Goal: Transaction & Acquisition: Purchase product/service

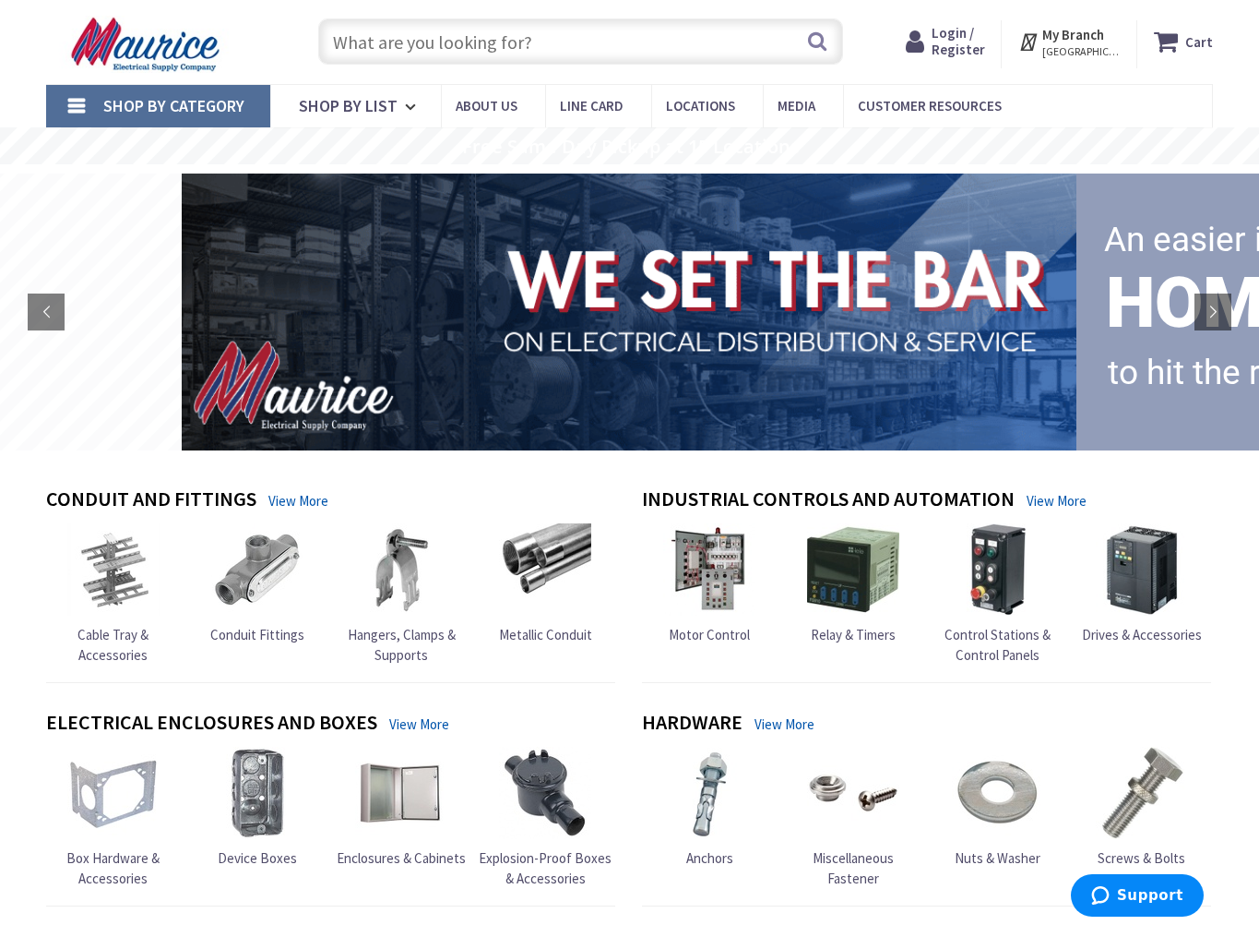
scroll to position [184, 0]
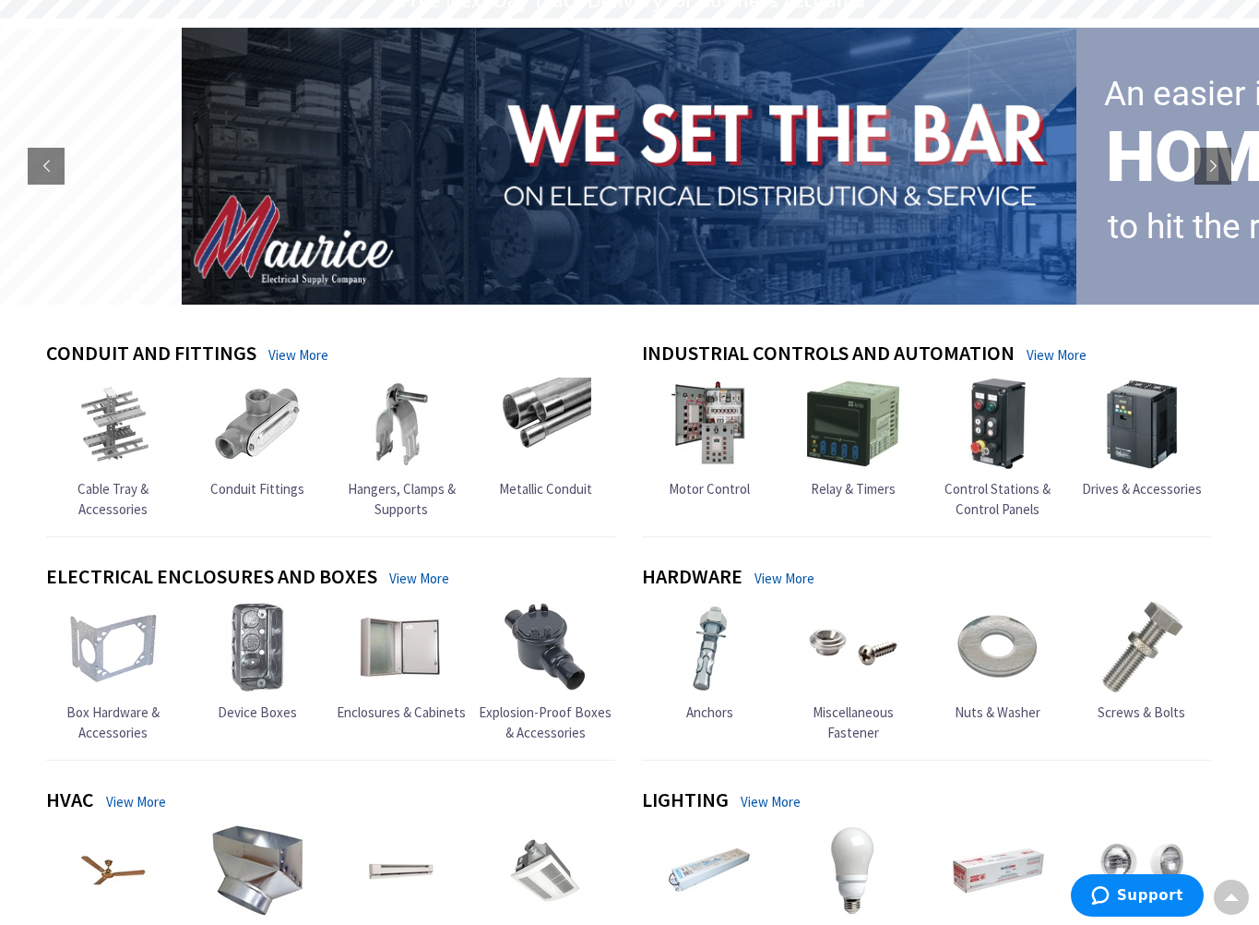
click at [298, 349] on link "View More" at bounding box center [299, 354] width 60 height 19
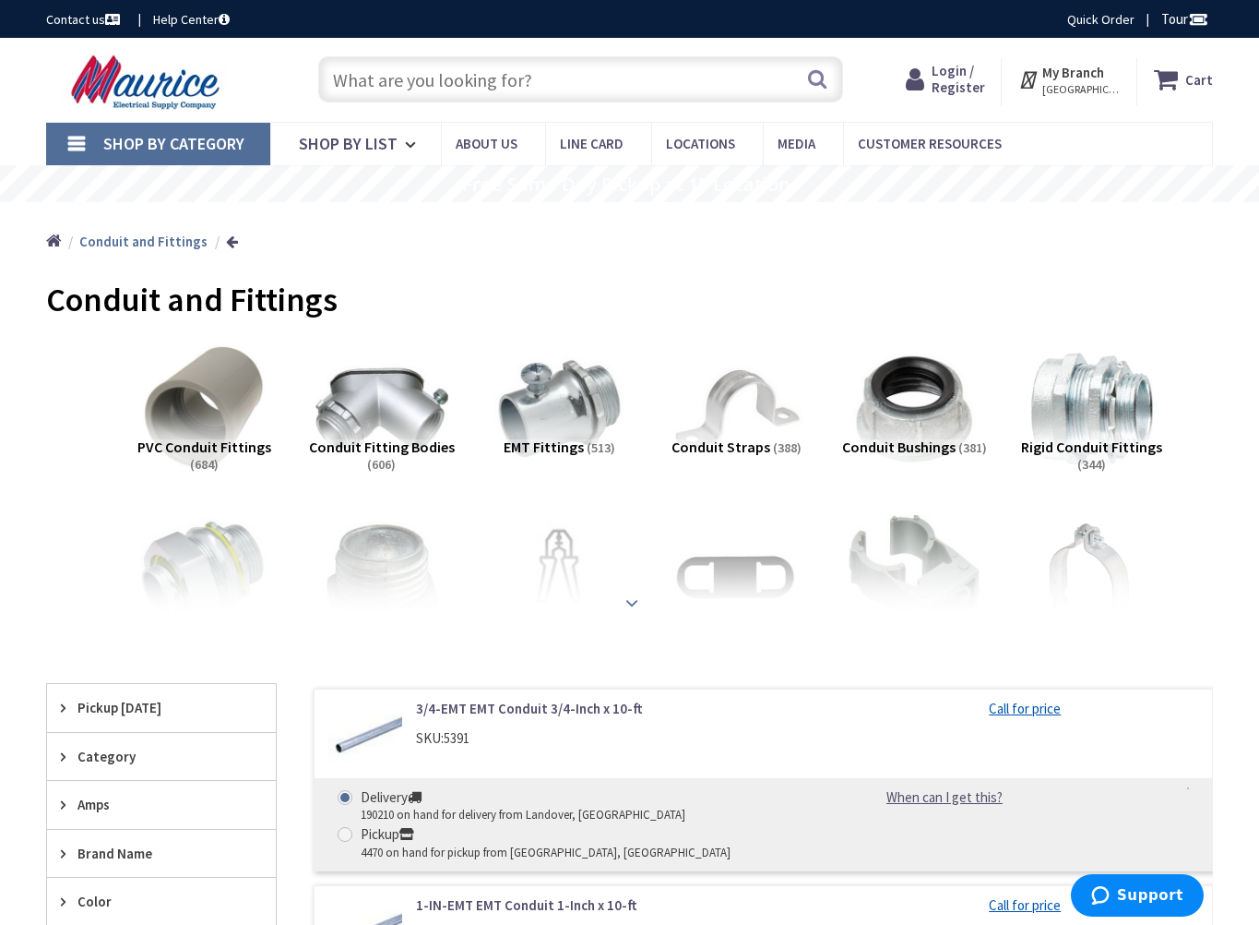
click at [634, 592] on strong at bounding box center [632, 602] width 22 height 20
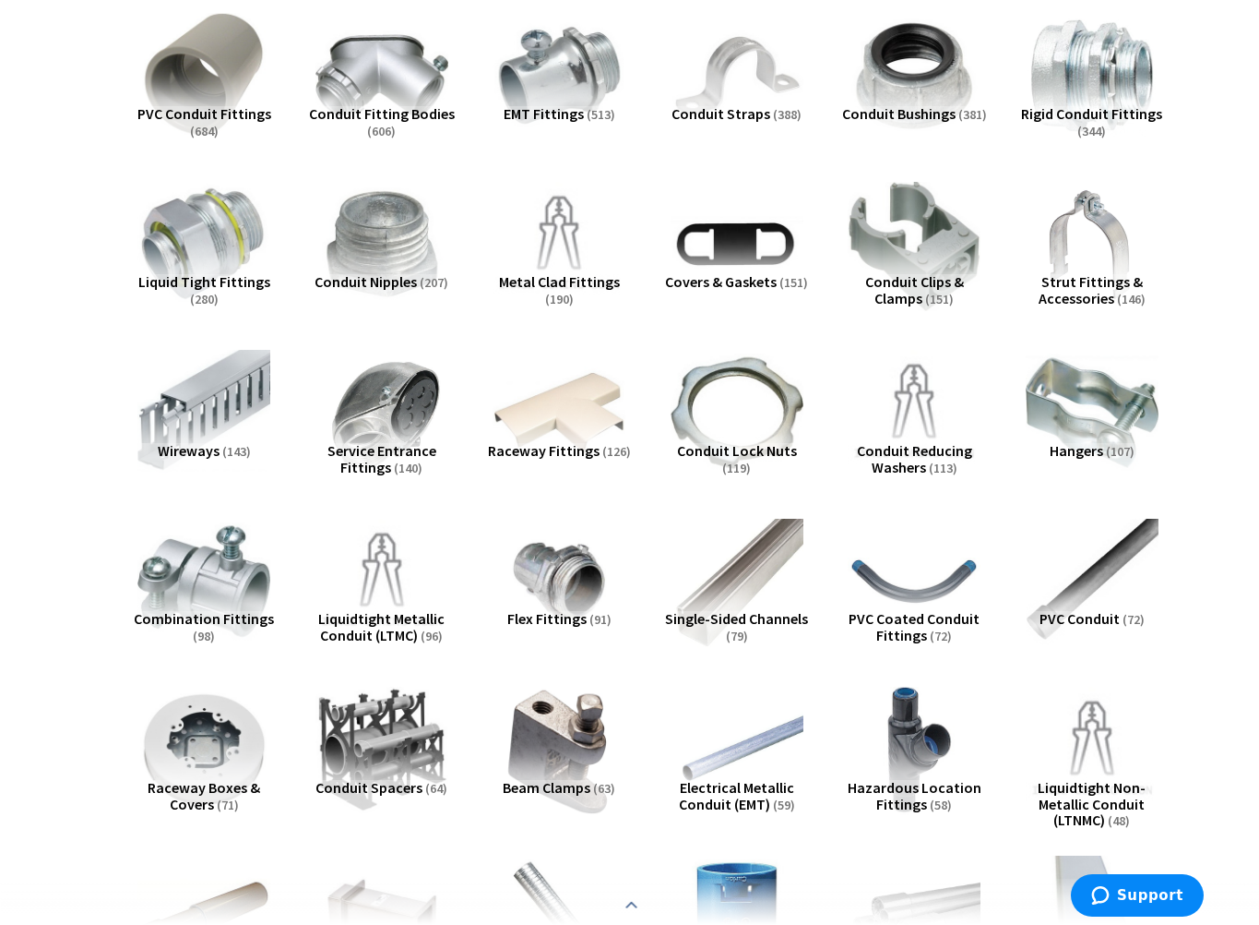
scroll to position [367, 0]
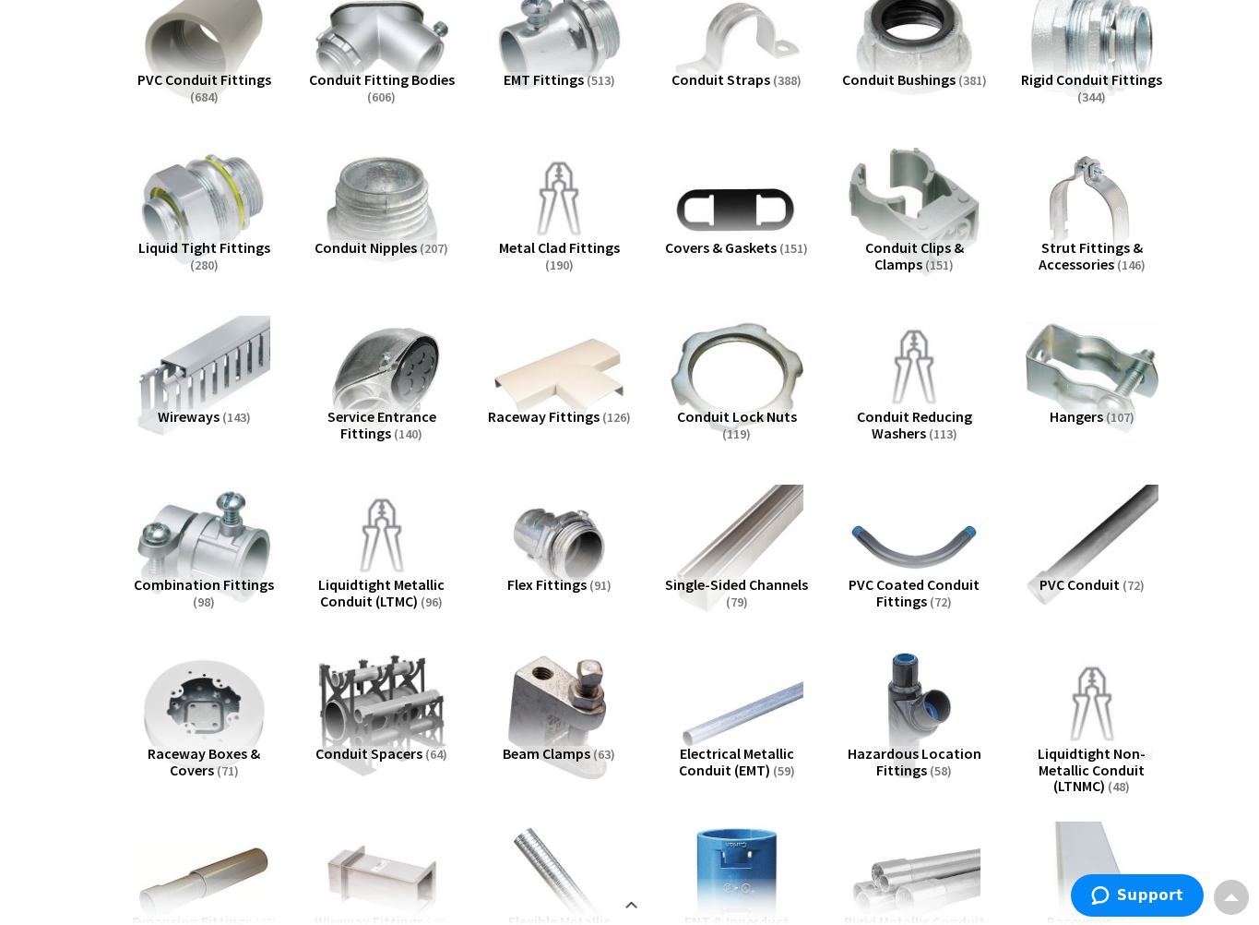
click at [1075, 579] on span "PVC Conduit" at bounding box center [1080, 584] width 80 height 18
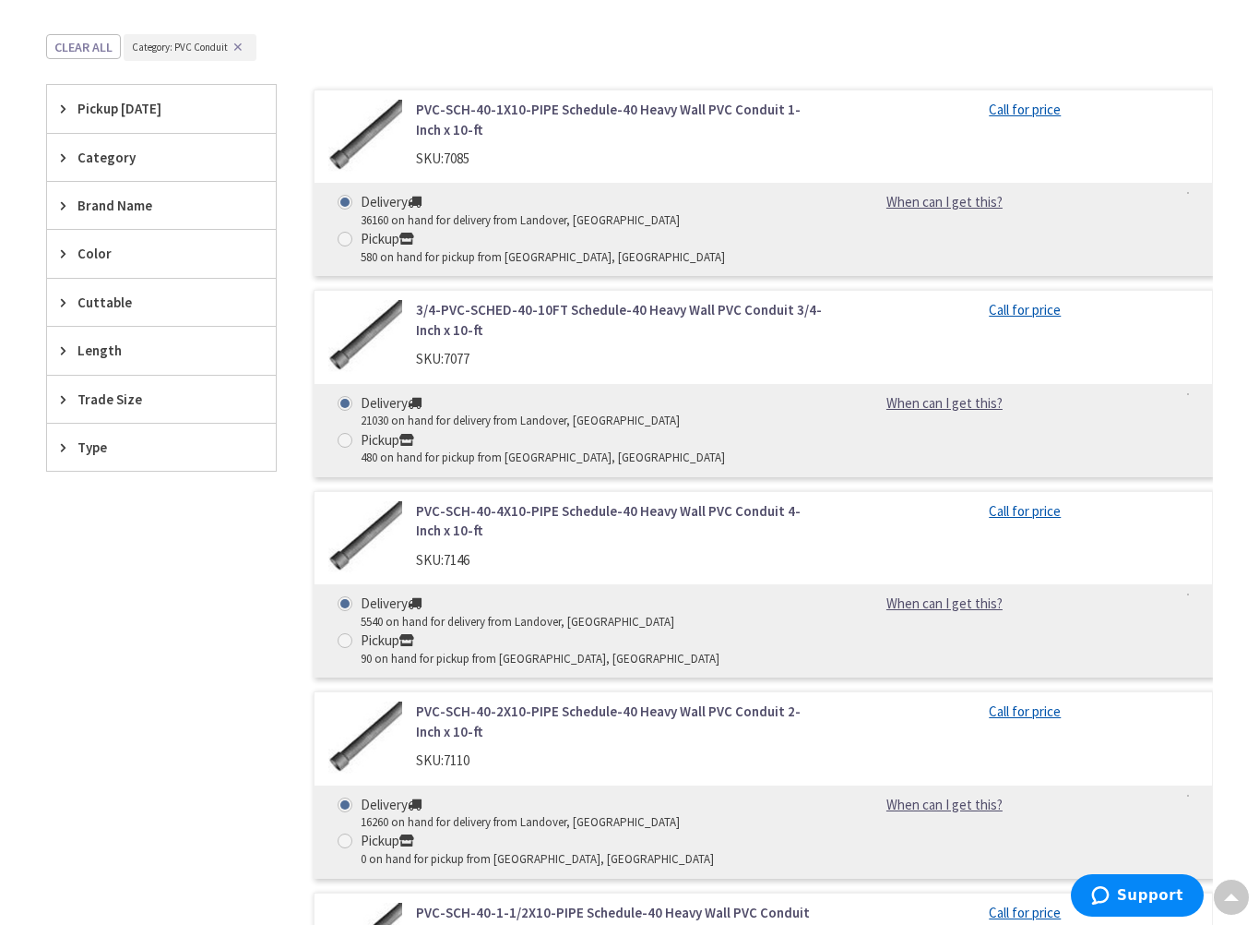
scroll to position [1787, 0]
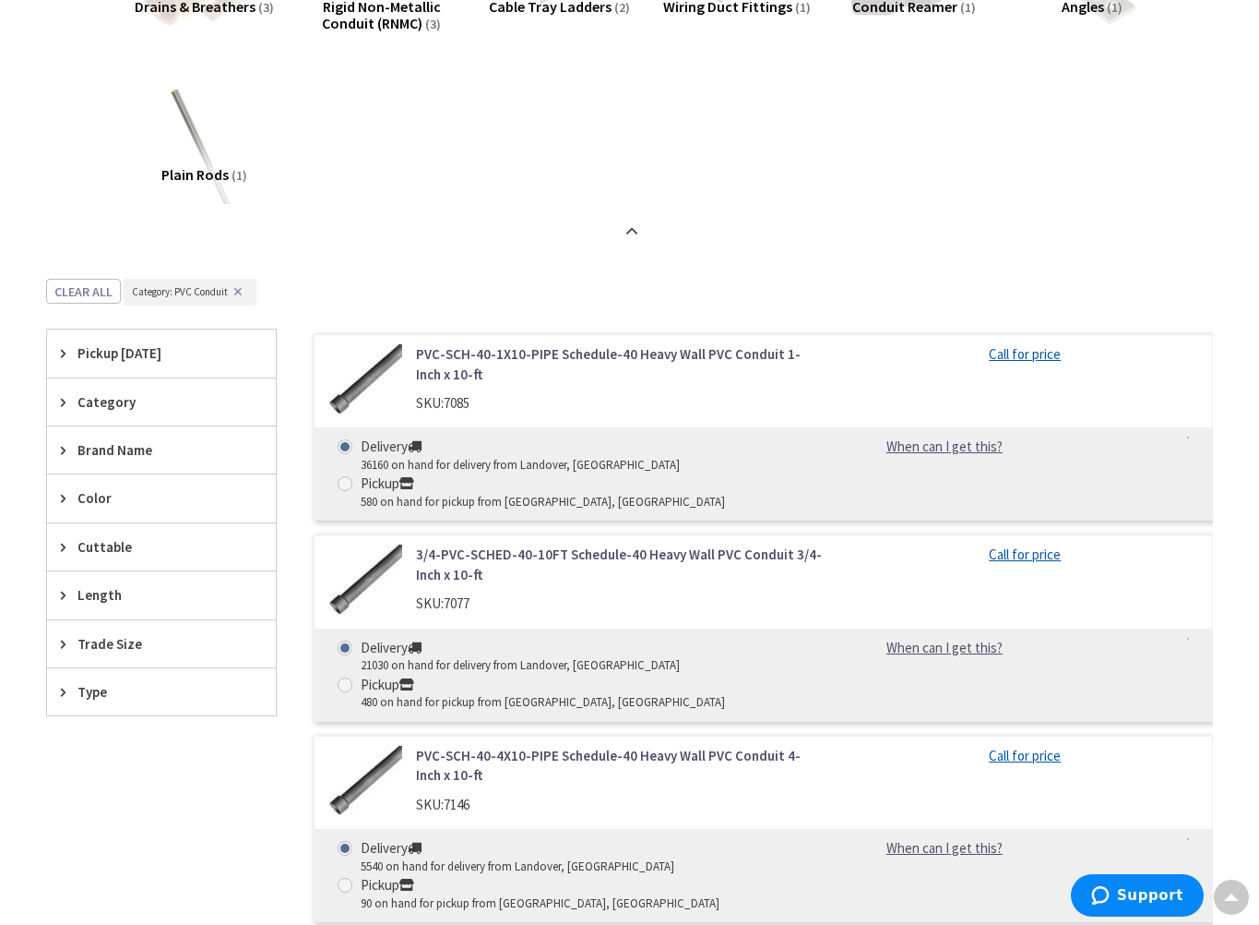
click at [73, 692] on icon at bounding box center [68, 692] width 14 height 14
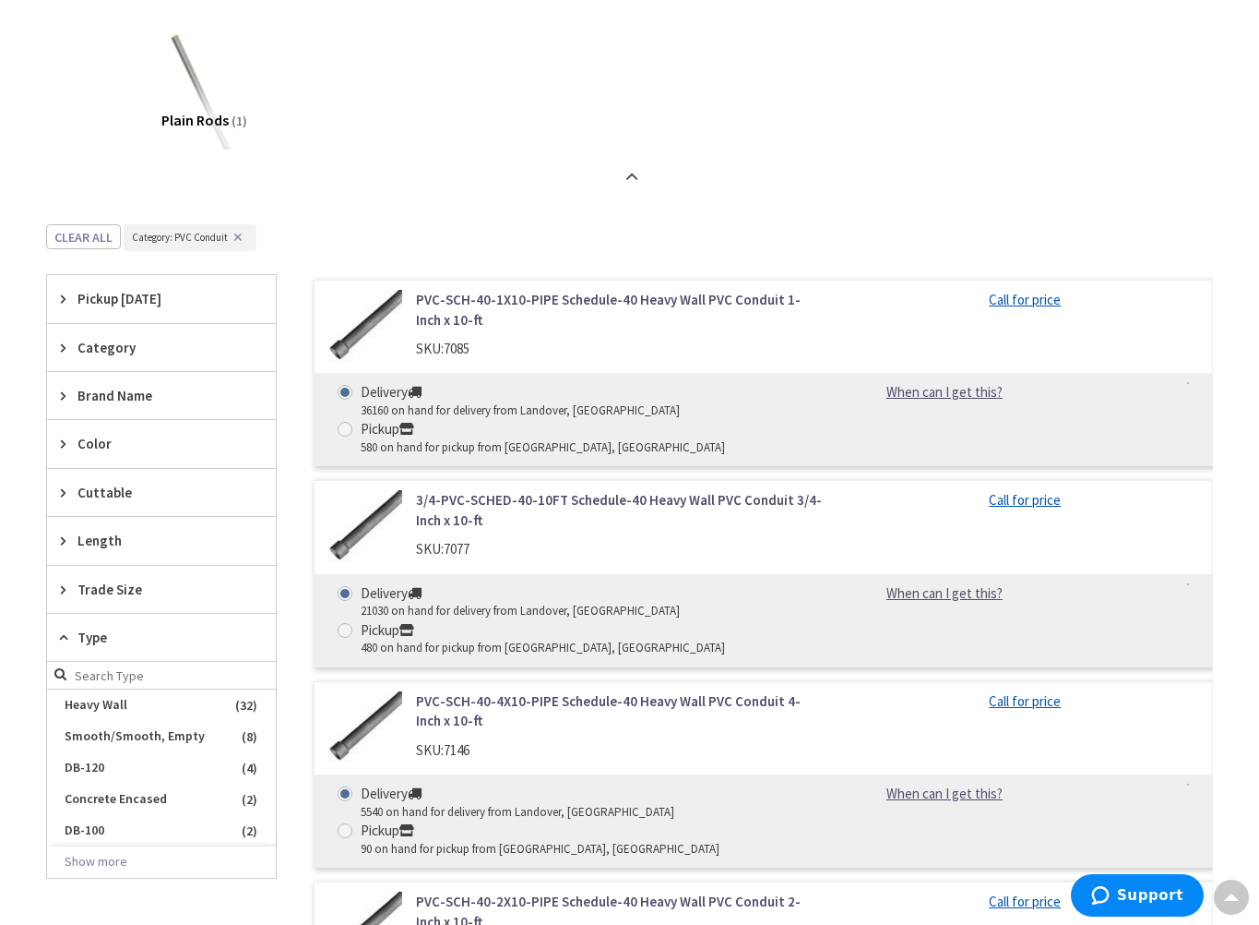
scroll to position [1880, 0]
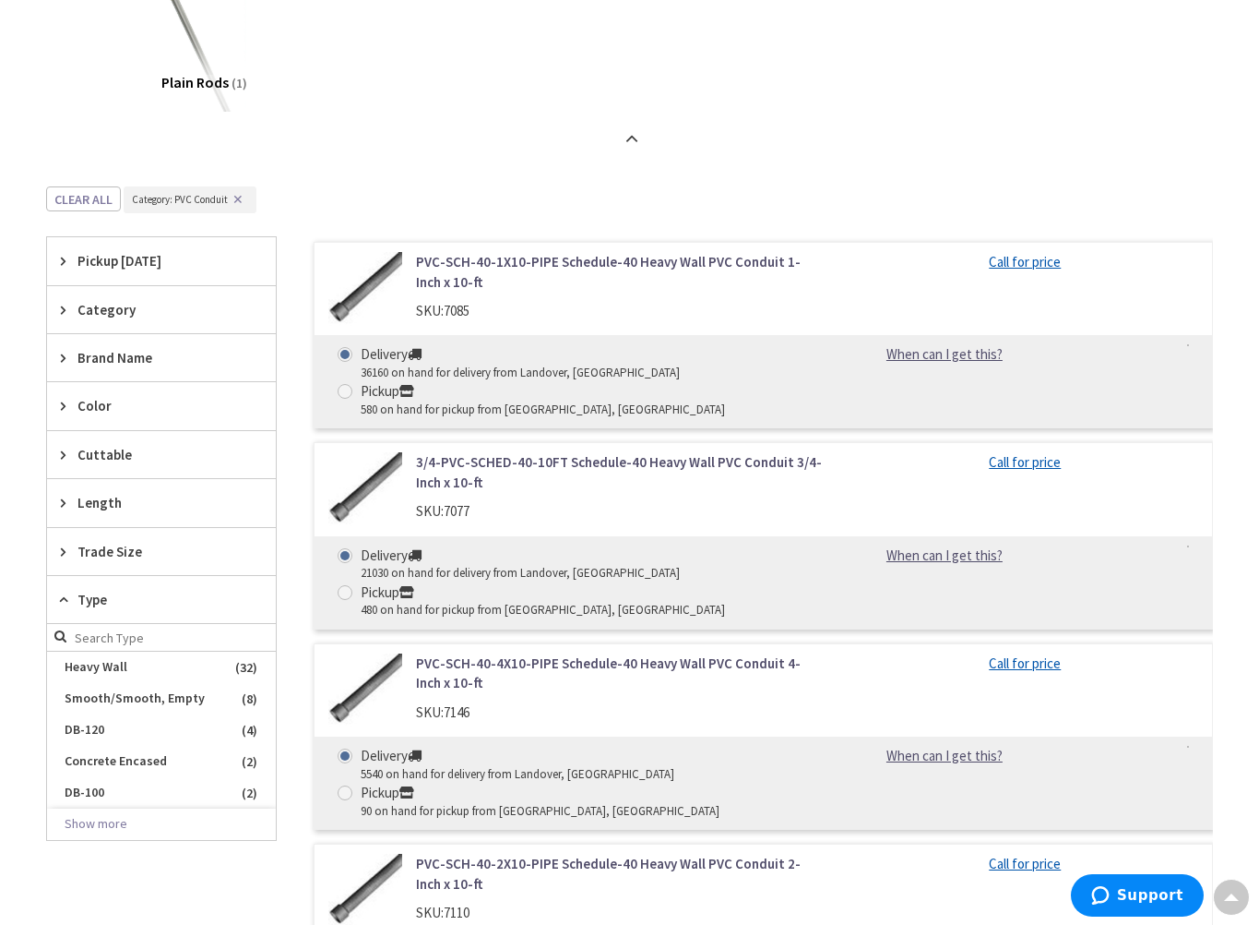
click at [70, 602] on icon at bounding box center [68, 599] width 14 height 14
click at [78, 553] on span "Trade Size" at bounding box center [153, 551] width 150 height 19
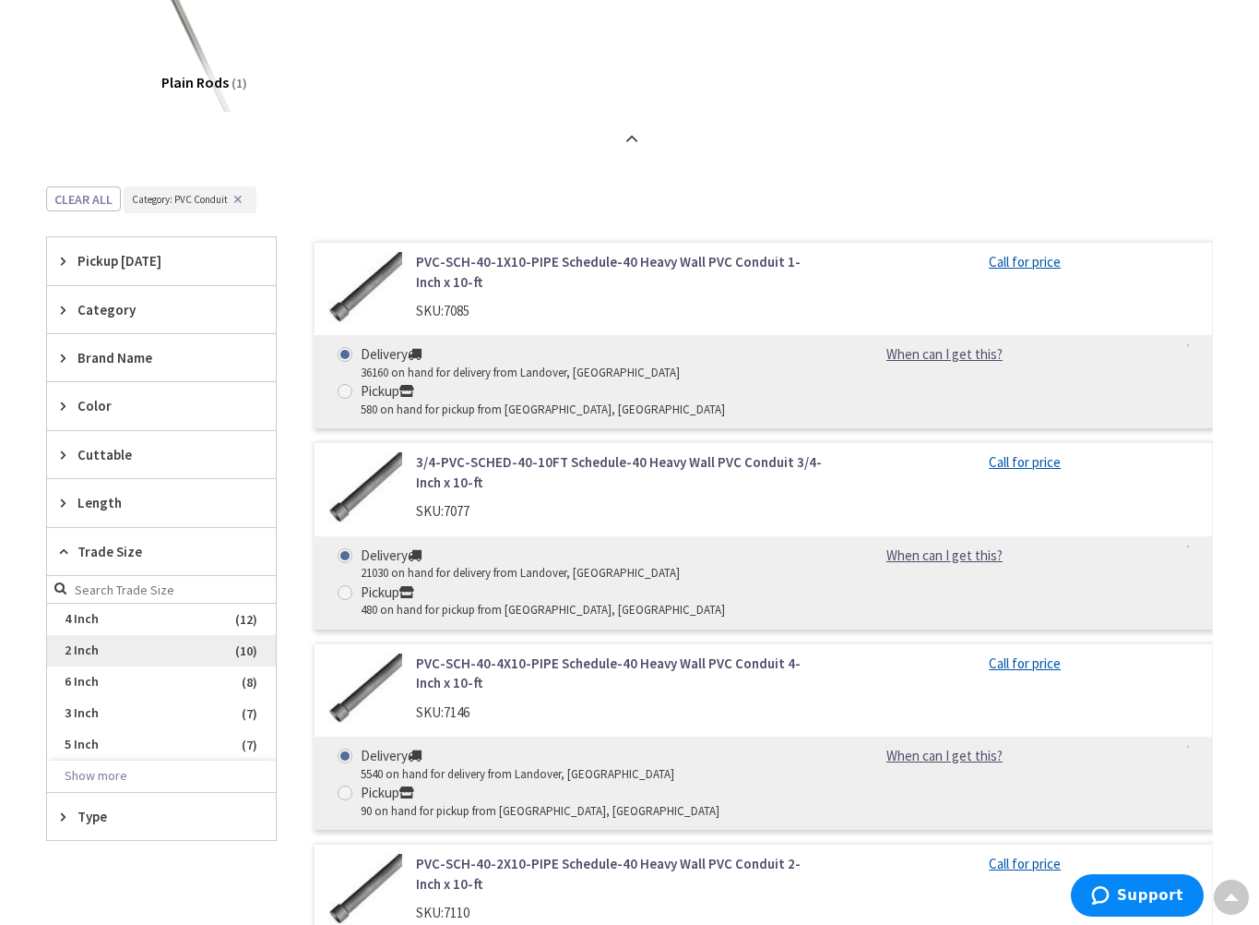
click at [95, 649] on span "2 Inch" at bounding box center [161, 650] width 229 height 31
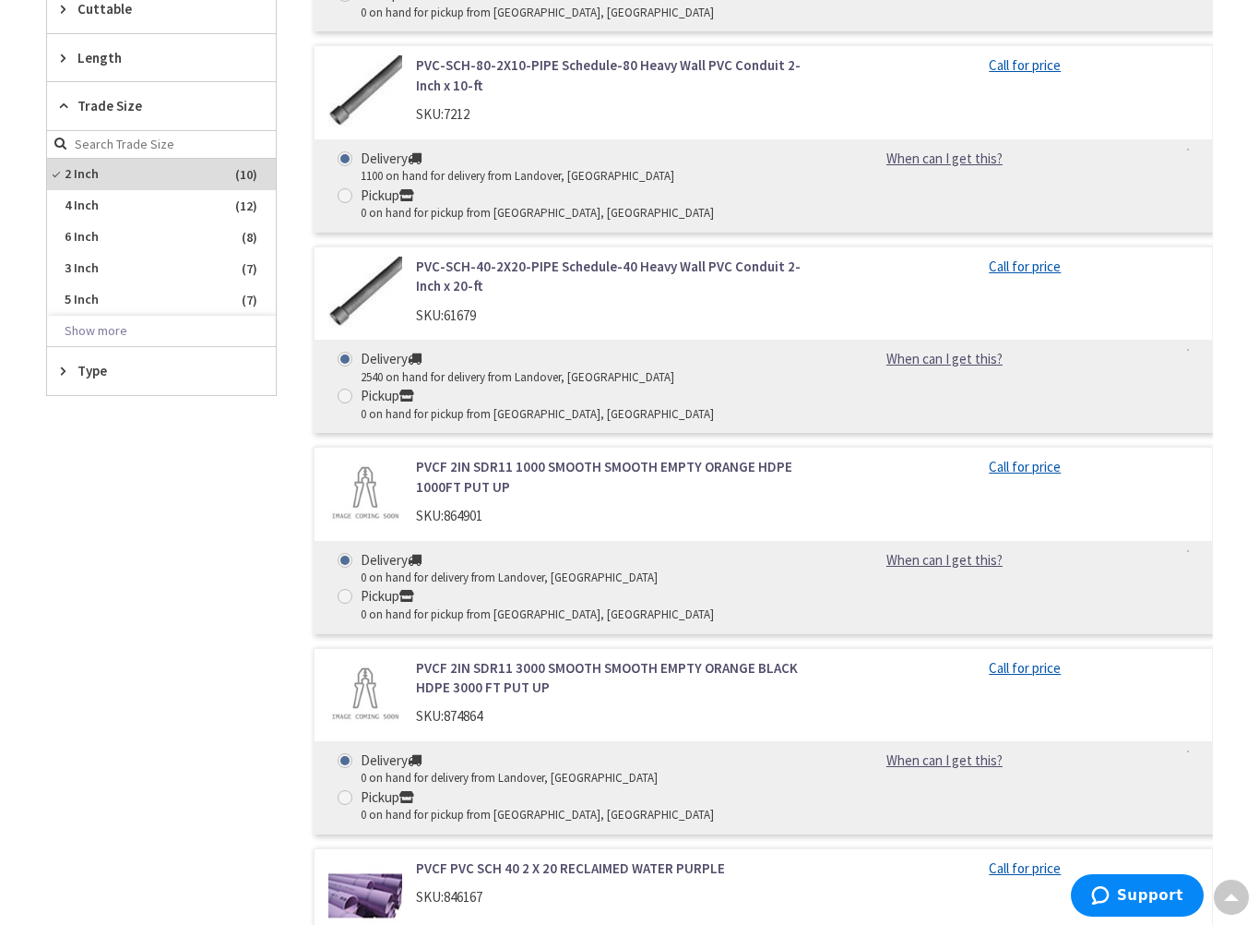
scroll to position [1419, 0]
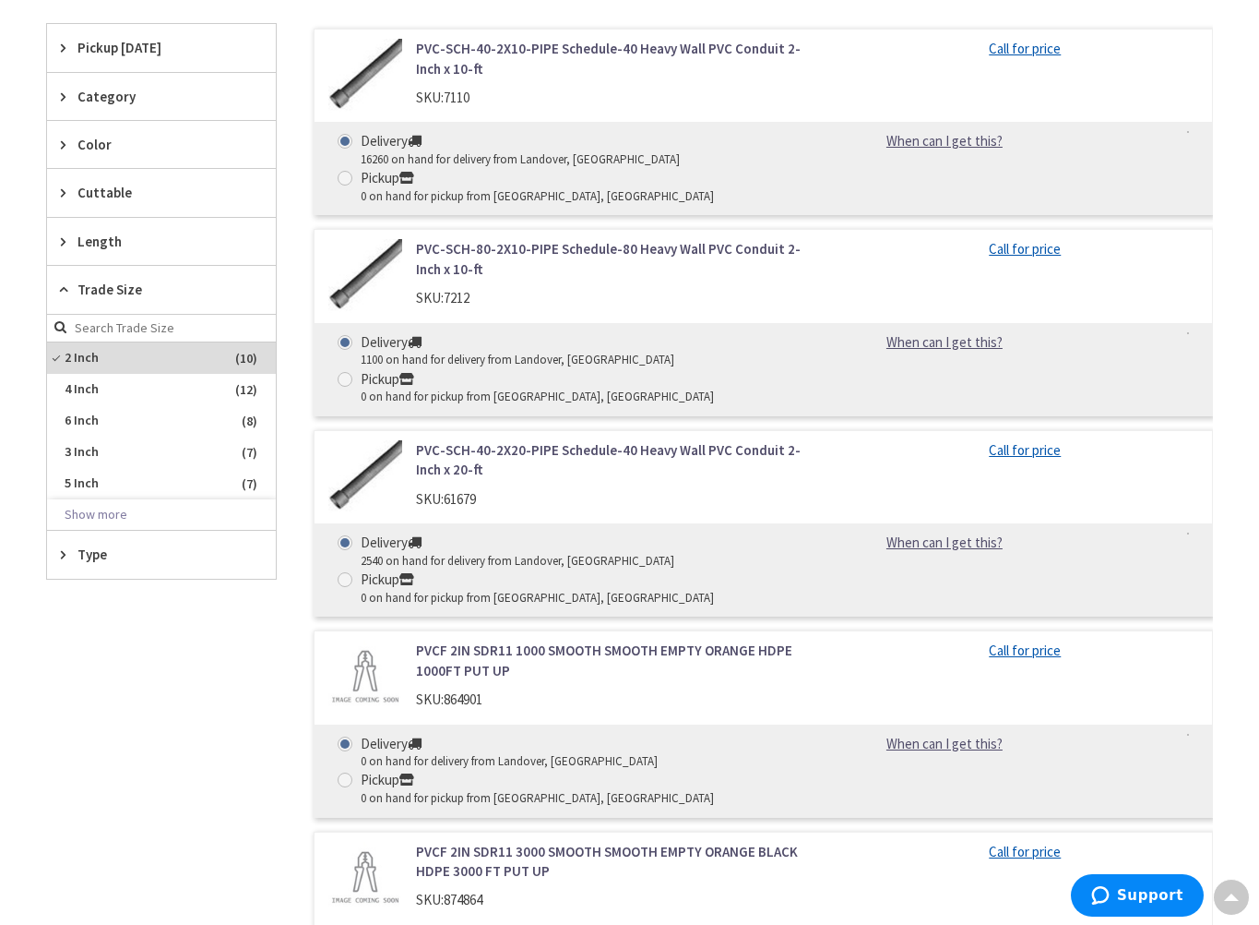
click at [602, 252] on link "PVC-SCH-80-2X10-PIPE Schedule-80 Heavy Wall PVC Conduit 2-Inch x 10-ft" at bounding box center [620, 259] width 409 height 40
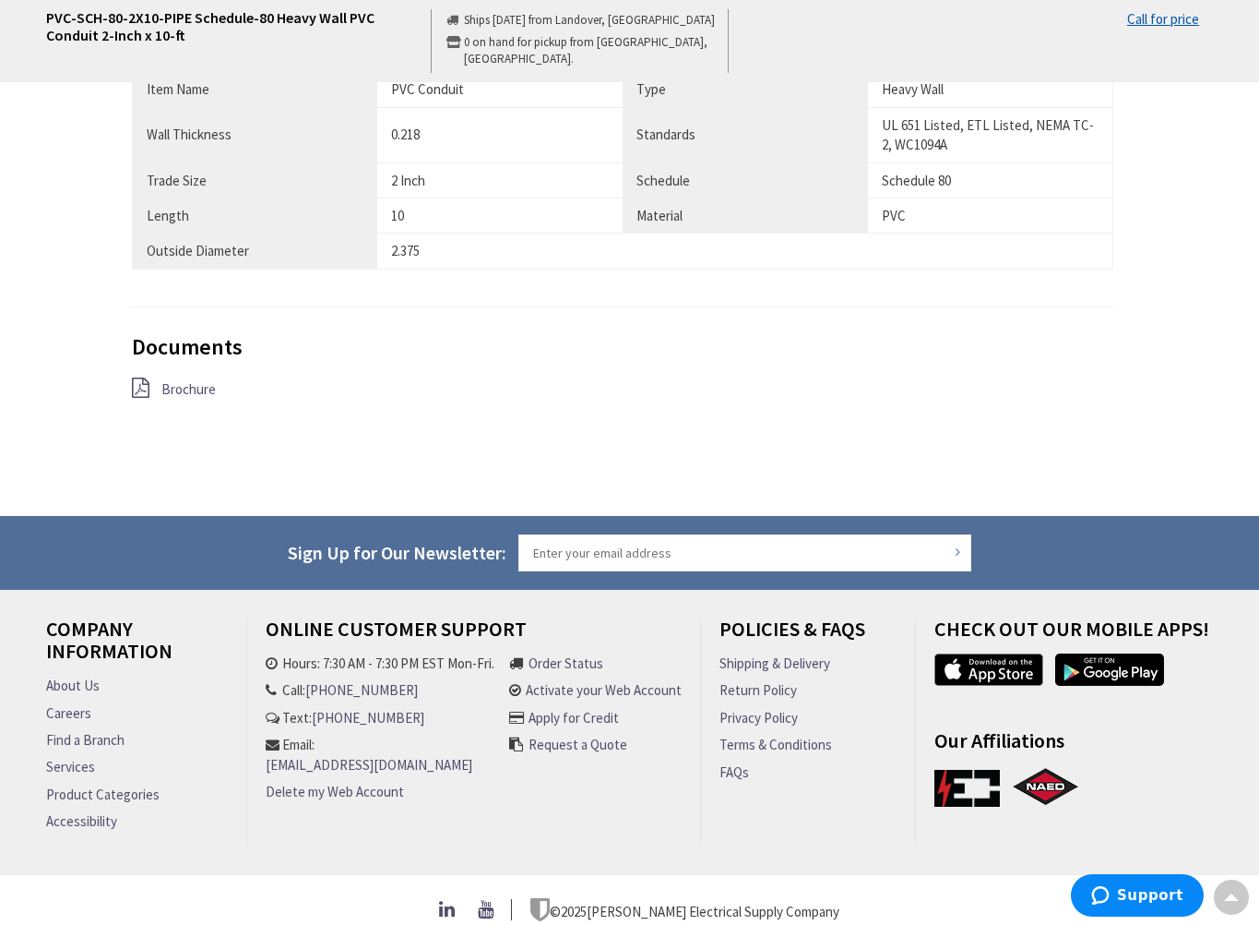
scroll to position [647, 0]
